Goal: Task Accomplishment & Management: Use online tool/utility

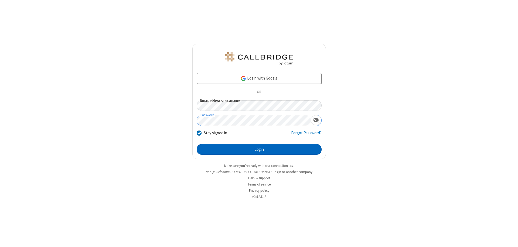
click at [259, 149] on button "Login" at bounding box center [259, 149] width 125 height 11
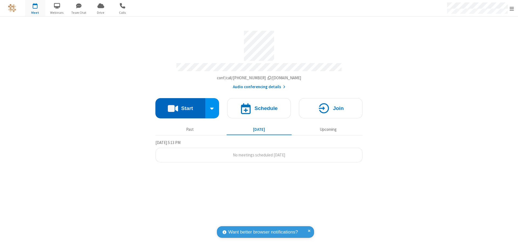
click at [180, 106] on button "Start" at bounding box center [180, 108] width 50 height 20
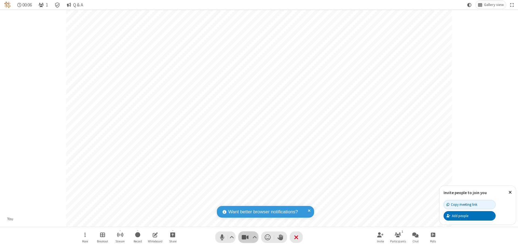
click at [245, 237] on span "Stop video (⌘+Shift+V)" at bounding box center [245, 237] width 8 height 8
click at [245, 237] on span "Start video (⌘+Shift+V)" at bounding box center [245, 237] width 8 height 8
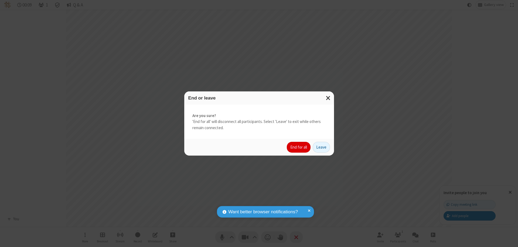
click at [299, 147] on button "End for all" at bounding box center [299, 147] width 24 height 11
